Goal: Find specific page/section: Find specific page/section

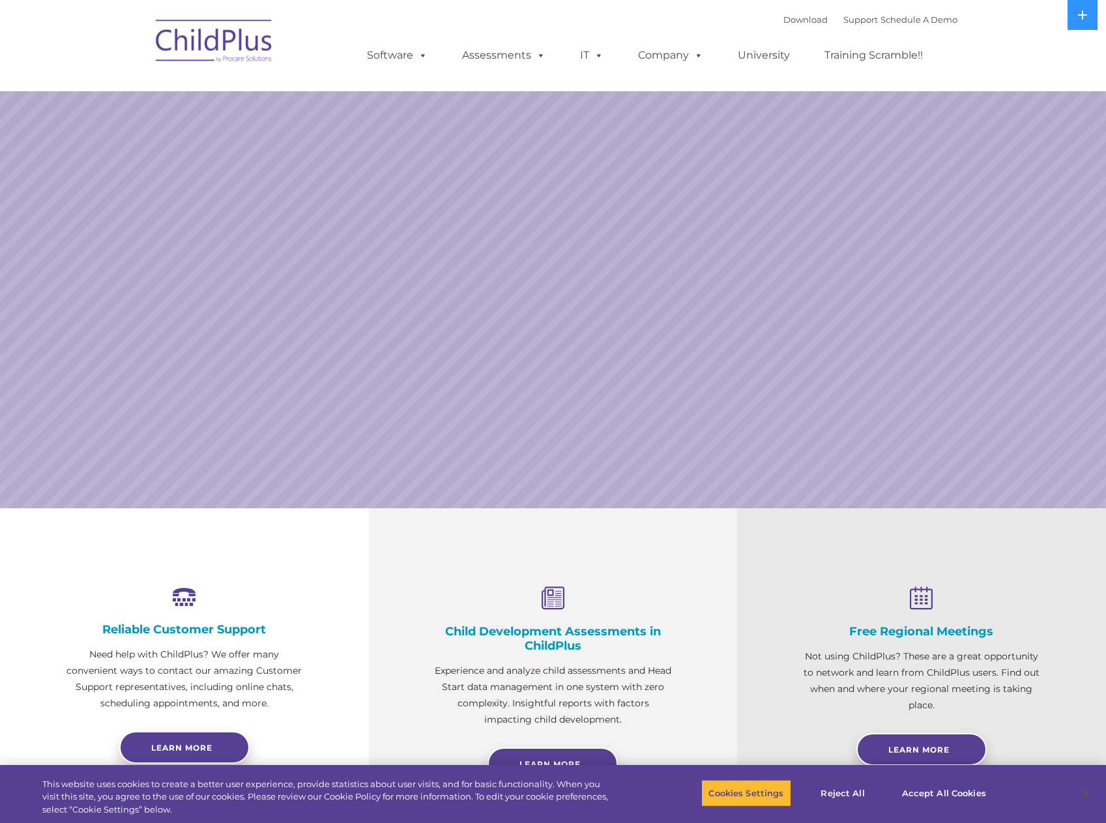
select select "MEDIUM"
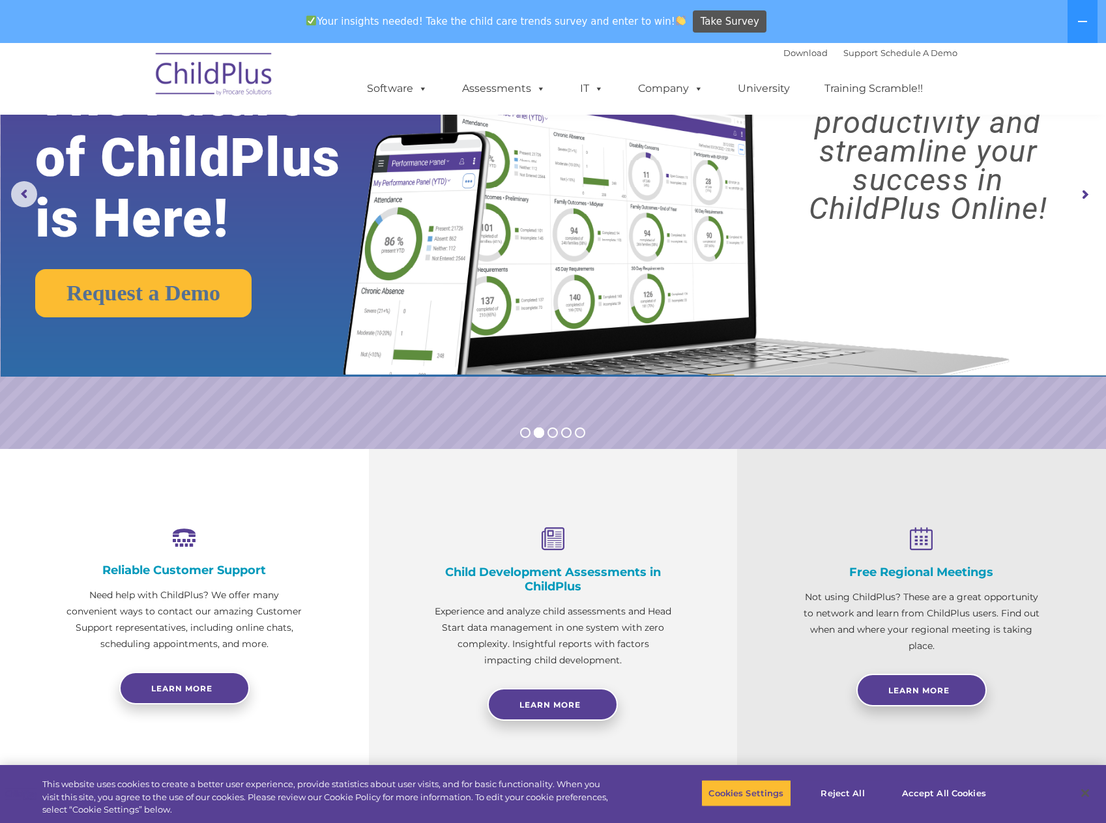
scroll to position [98, 0]
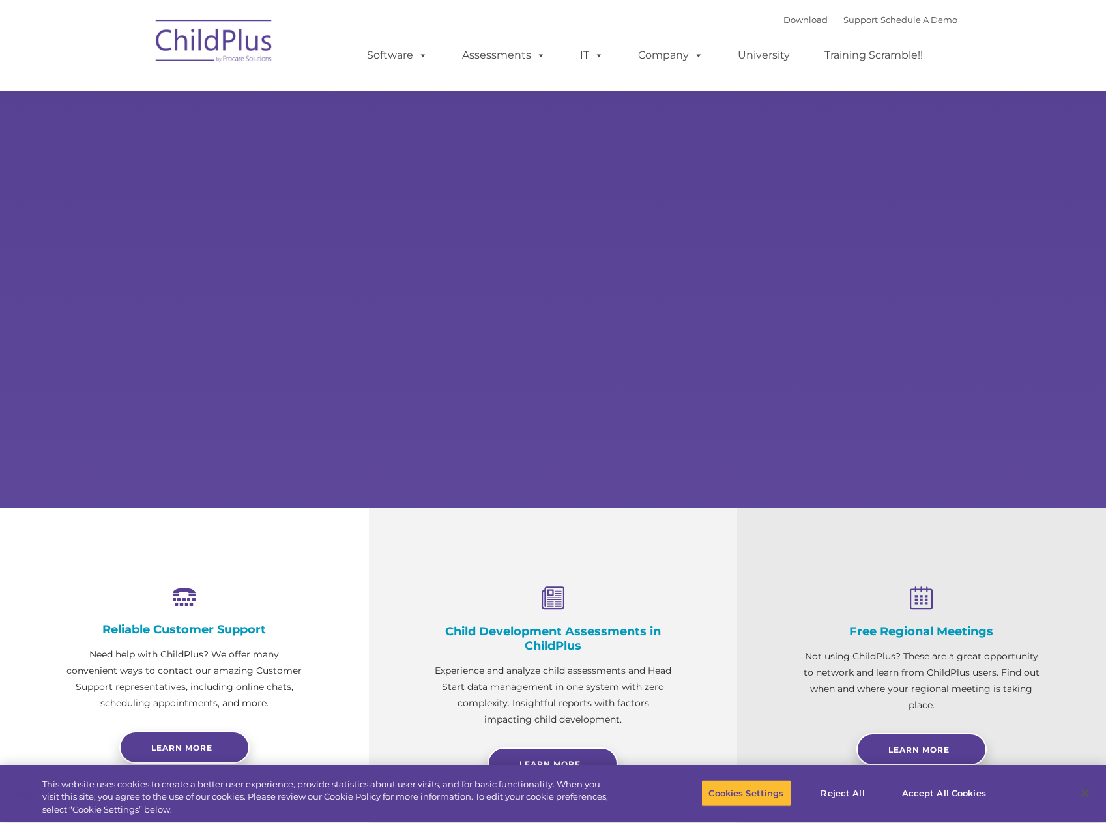
select select "MEDIUM"
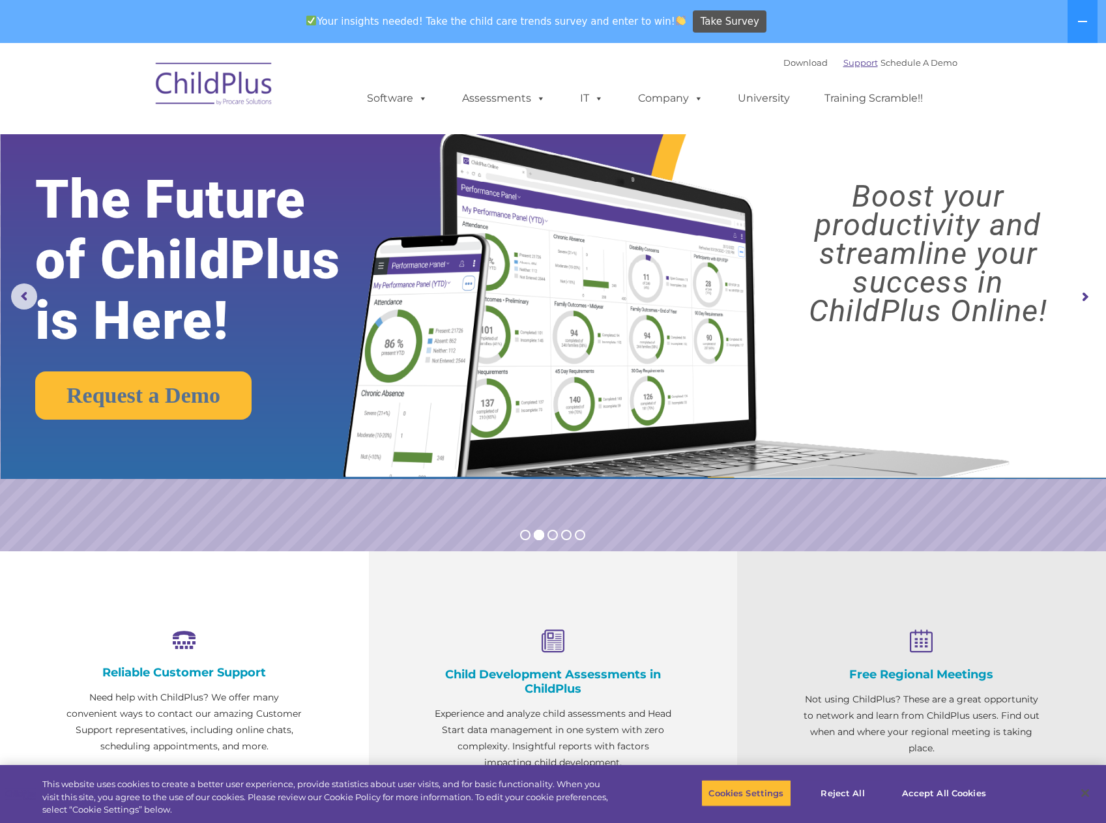
click at [848, 65] on link "Support" at bounding box center [860, 62] width 35 height 10
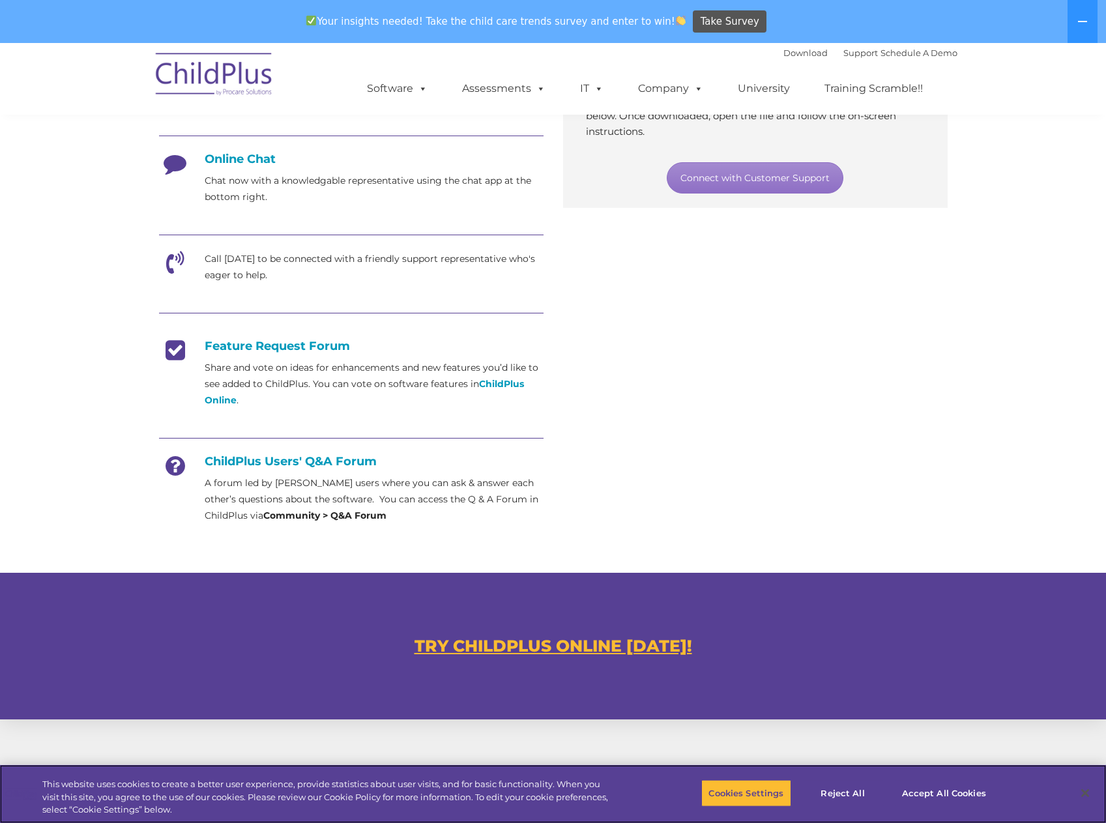
scroll to position [330, 0]
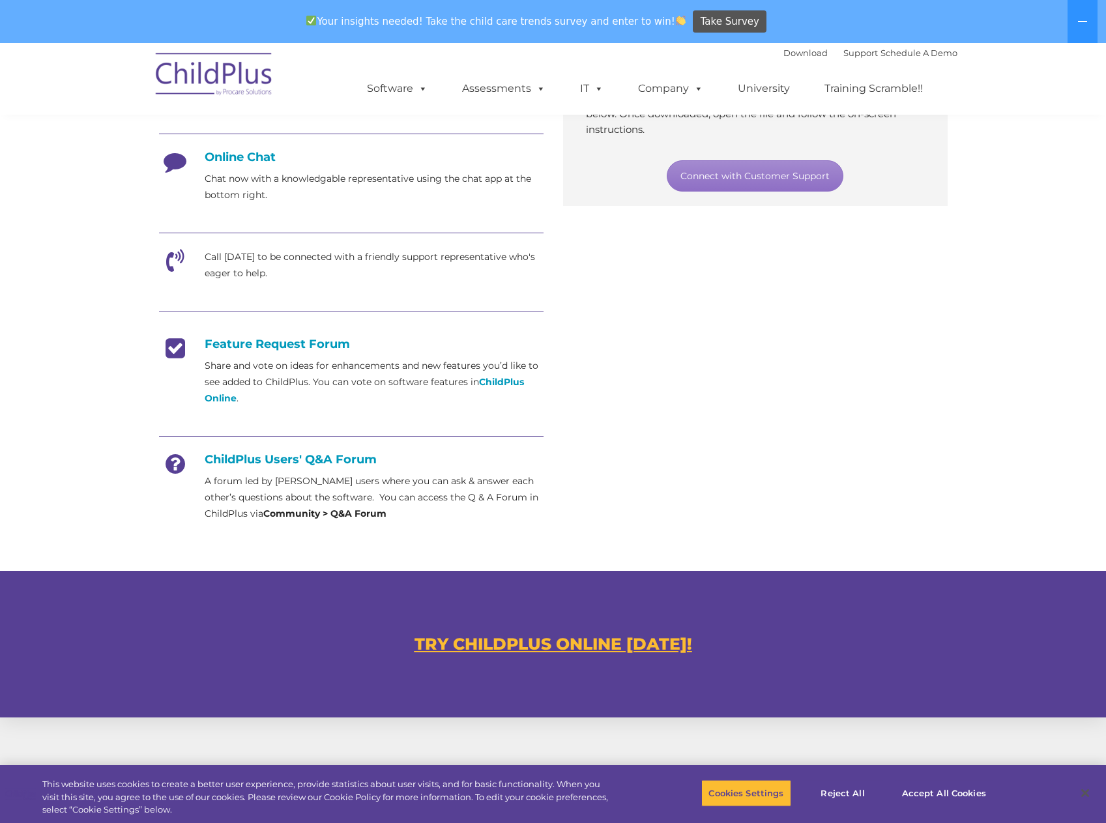
click at [620, 646] on u "TRY CHILDPLUS ONLINE TODAY!" at bounding box center [554, 644] width 278 height 20
